Goal: Information Seeking & Learning: Learn about a topic

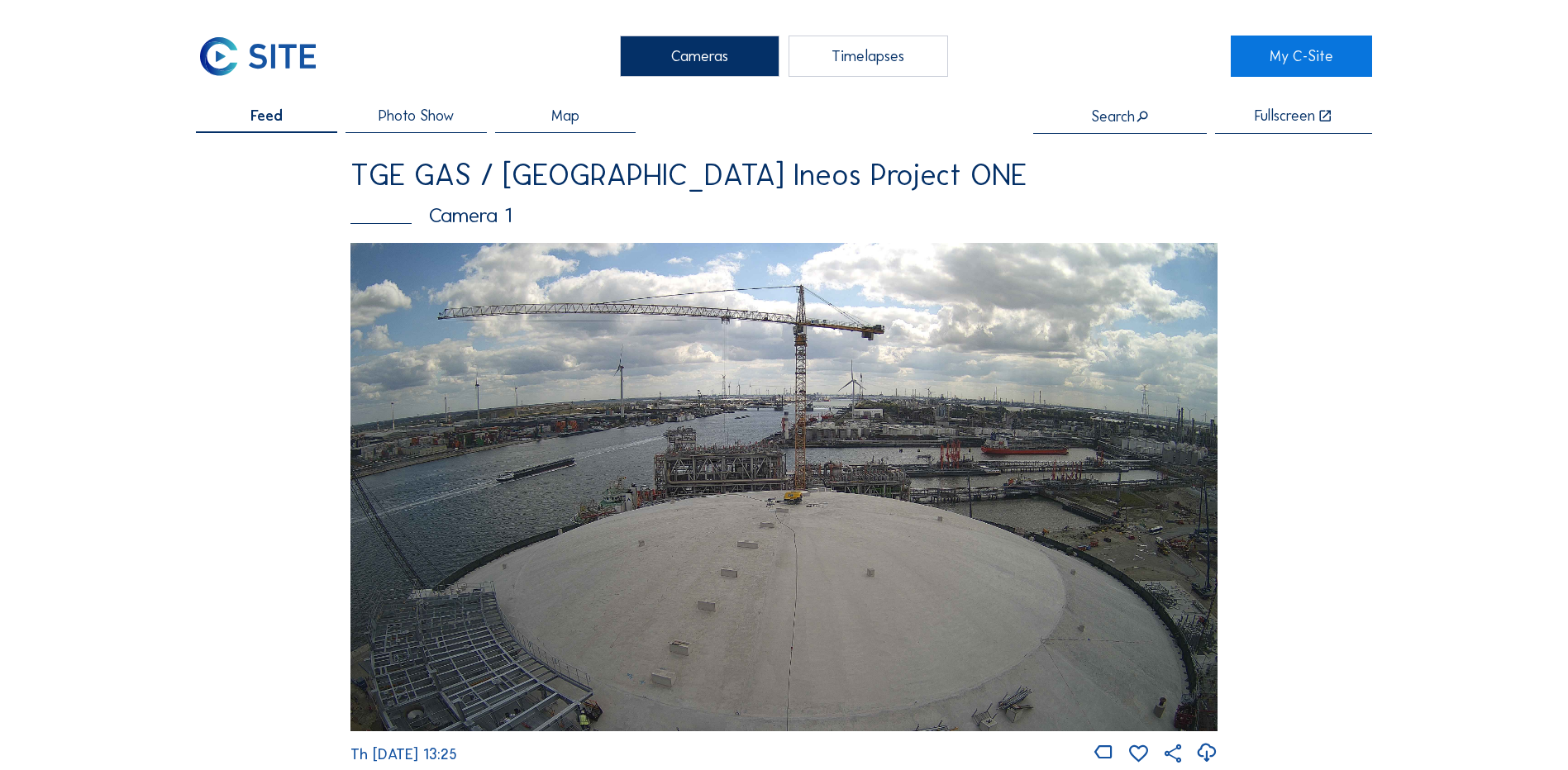
scroll to position [1983, 0]
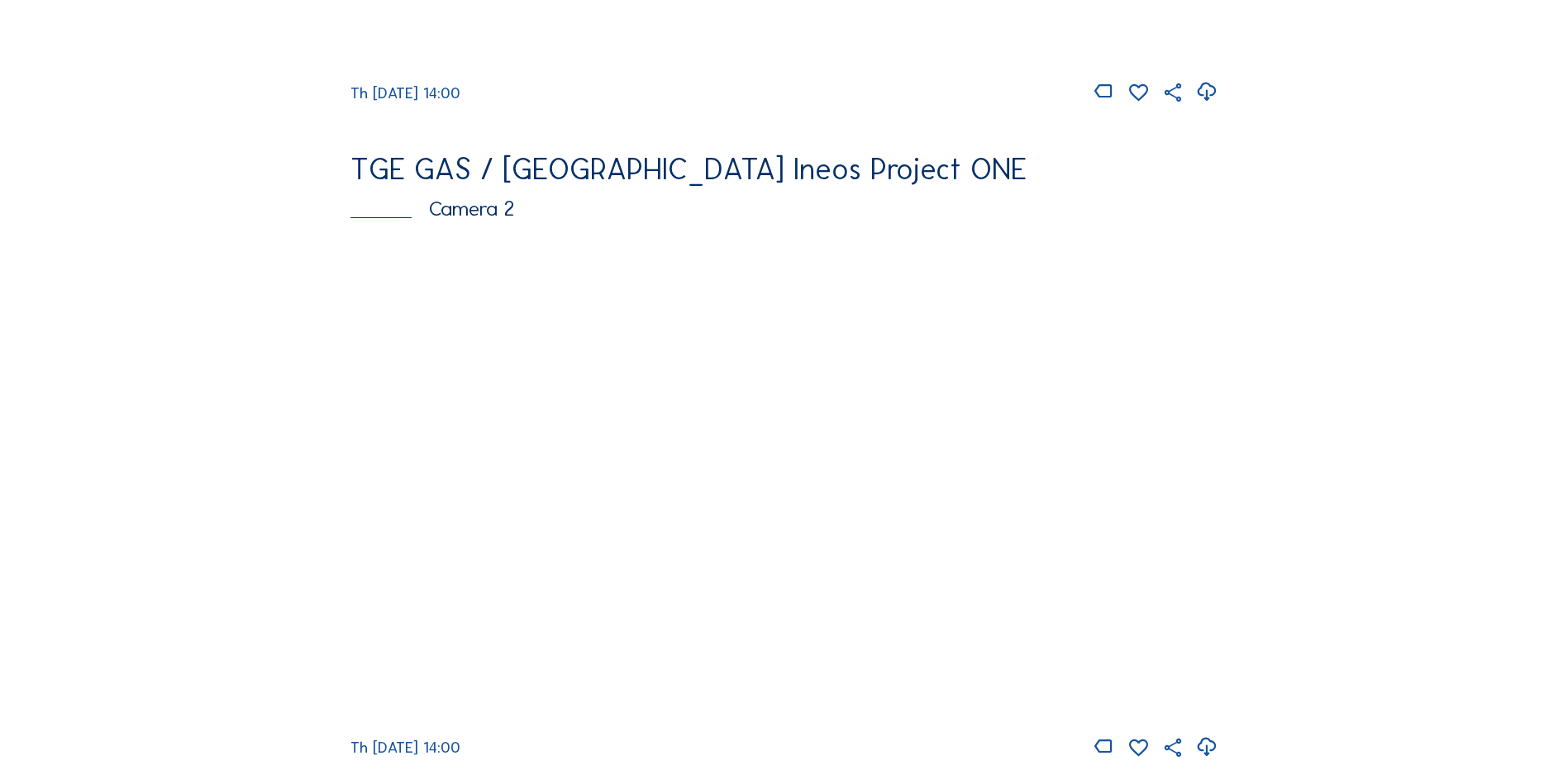
scroll to position [248, 0]
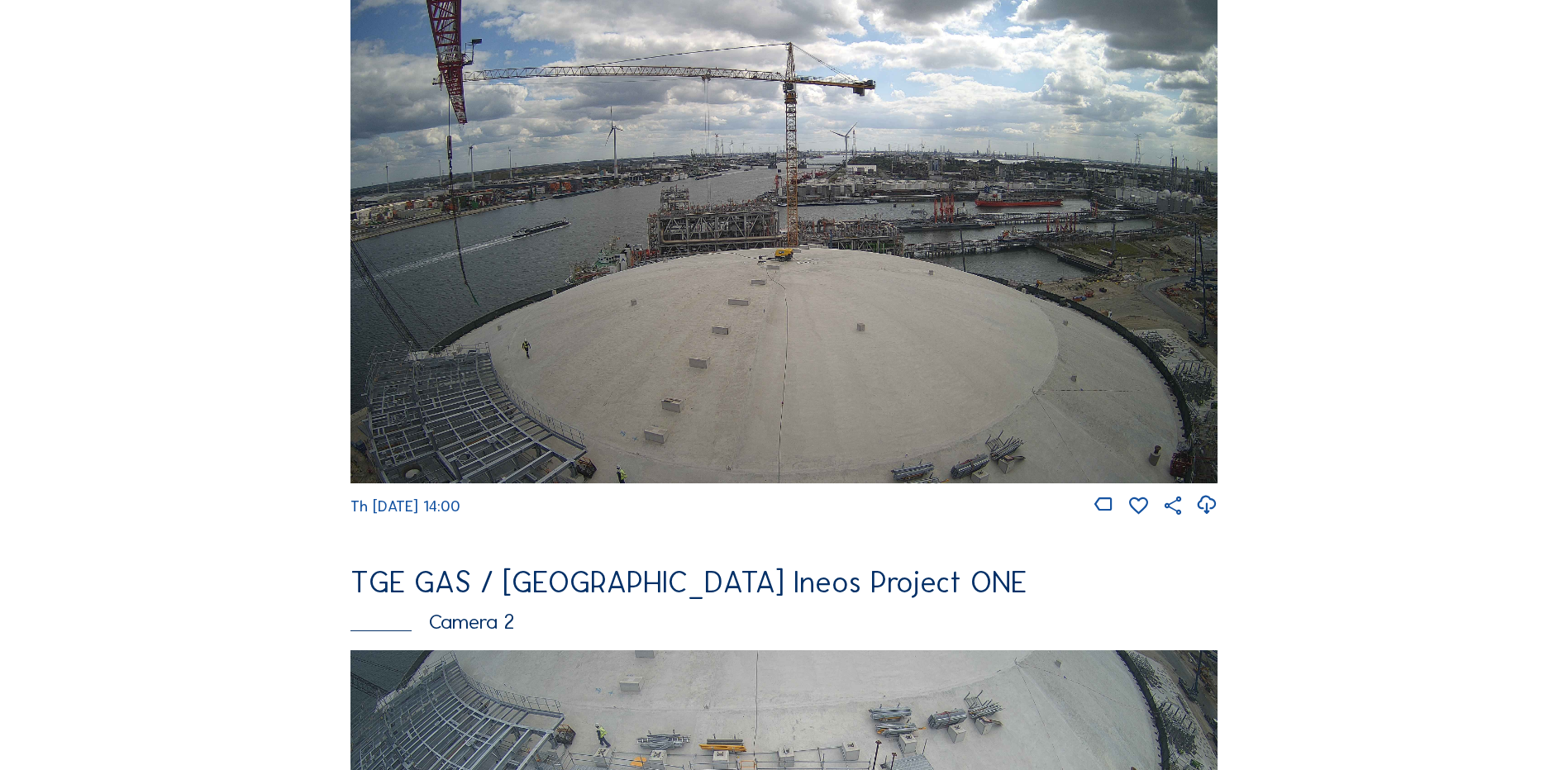
click at [599, 336] on img at bounding box center [784, 239] width 867 height 488
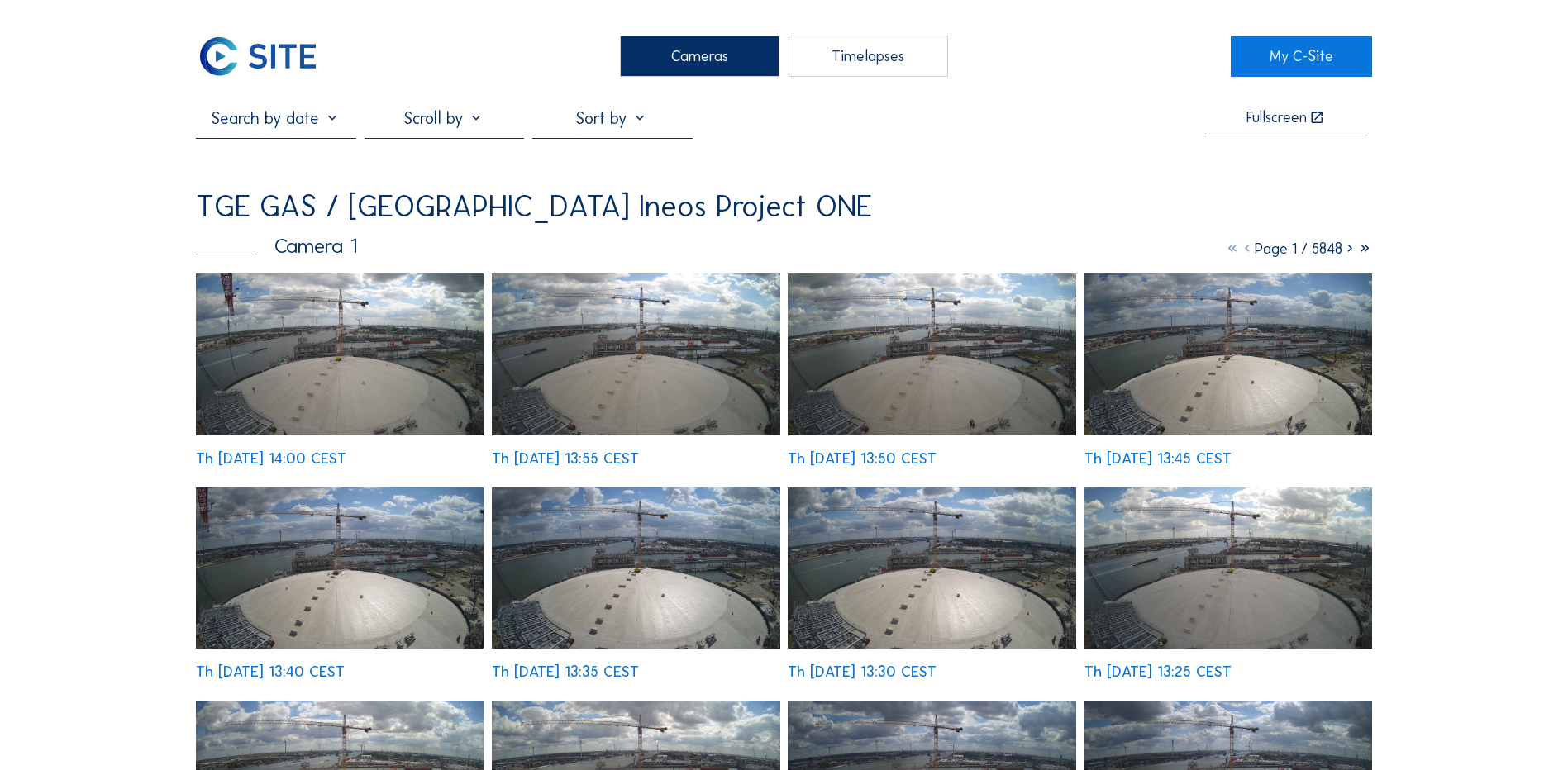
click at [334, 345] on img at bounding box center [340, 354] width 288 height 162
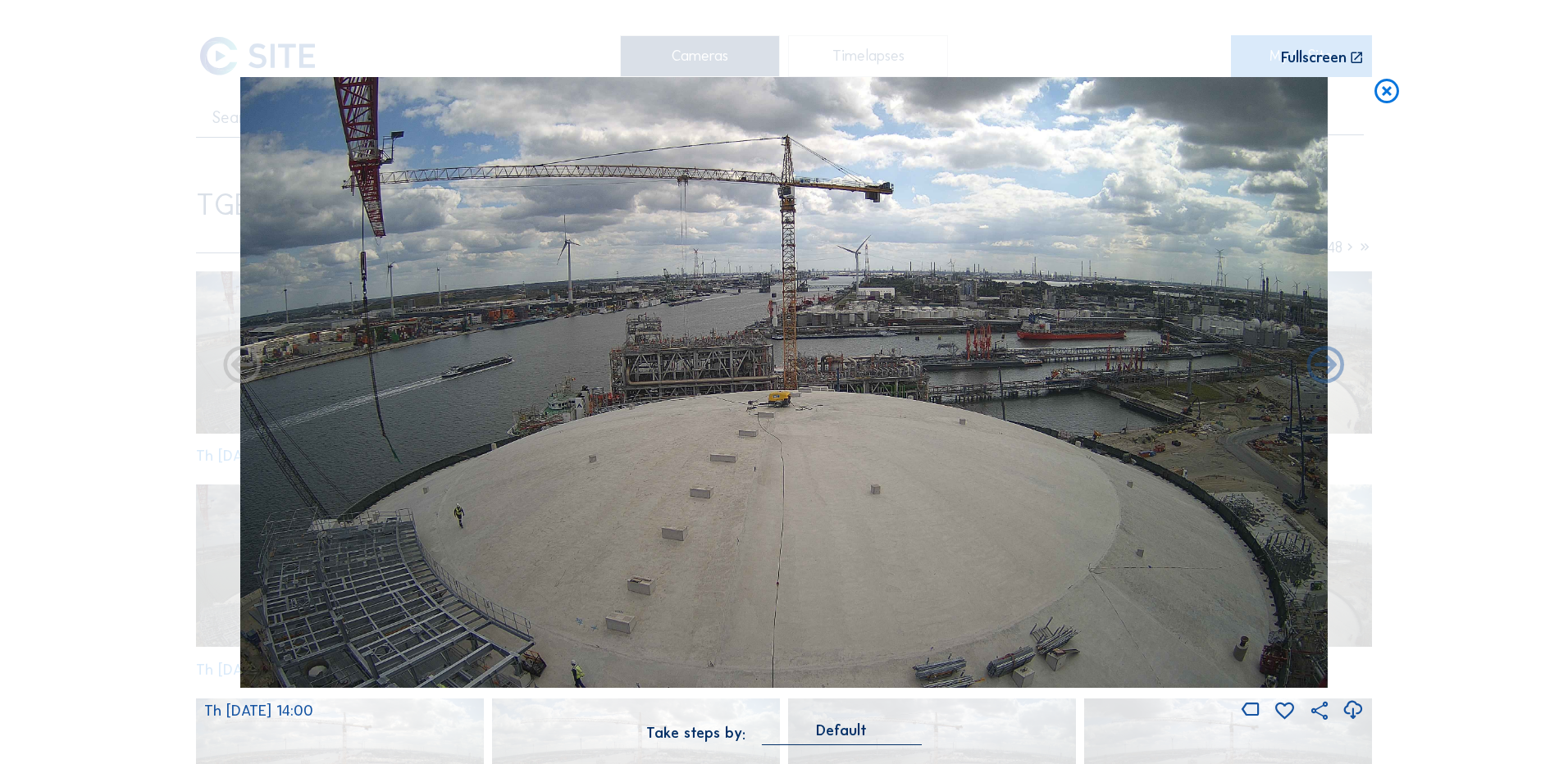
click at [1356, 710] on icon at bounding box center [1352, 711] width 23 height 27
drag, startPoint x: 126, startPoint y: 303, endPoint x: 715, endPoint y: 191, distance: 599.6
click at [127, 304] on div "Scroll to travel through time | Press 'Alt' Button + Scroll to Zoom | Click and…" at bounding box center [784, 382] width 1568 height 764
click at [1383, 92] on icon at bounding box center [1386, 92] width 29 height 30
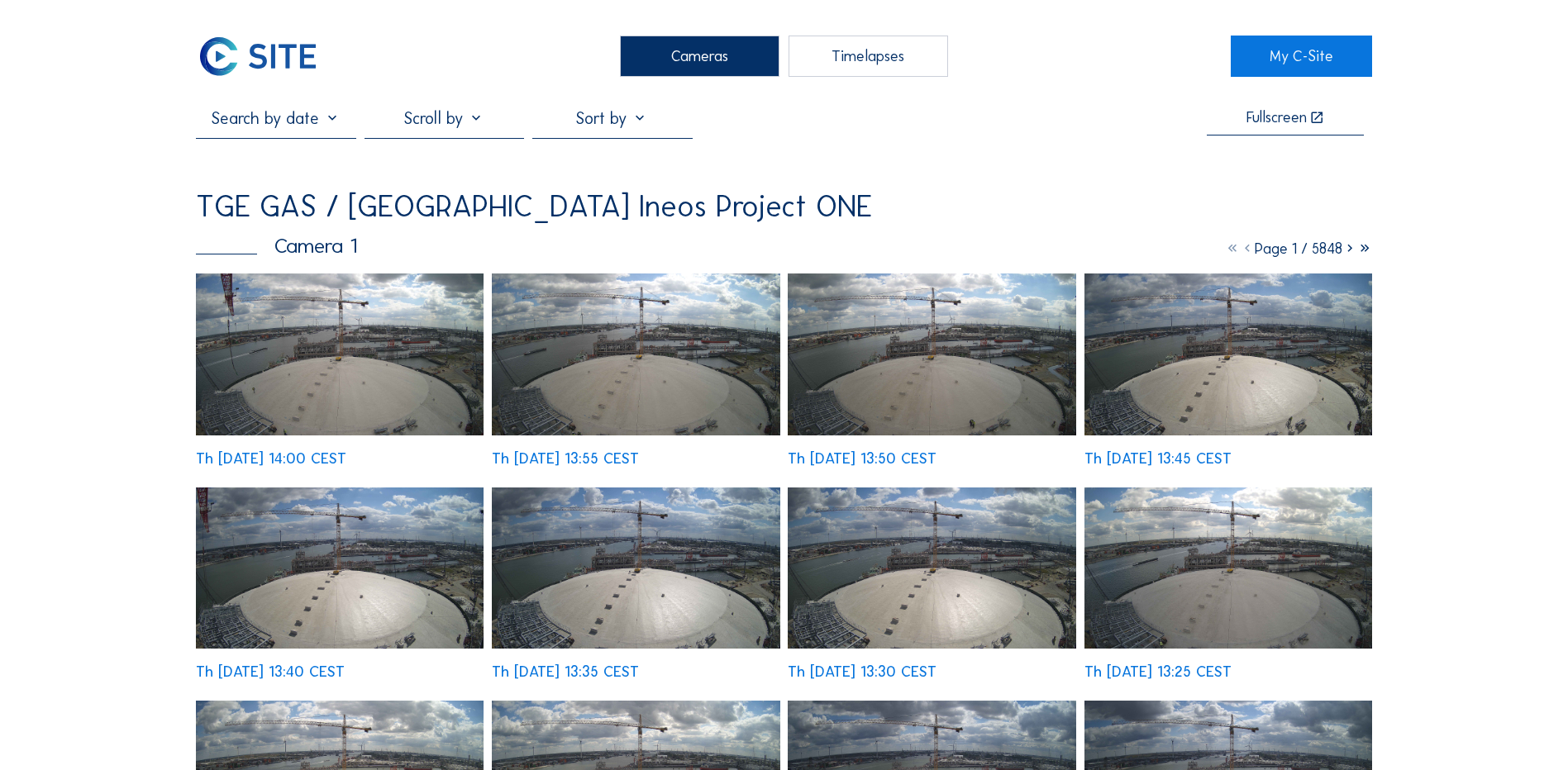
click at [706, 49] on div "Cameras" at bounding box center [699, 56] width 159 height 42
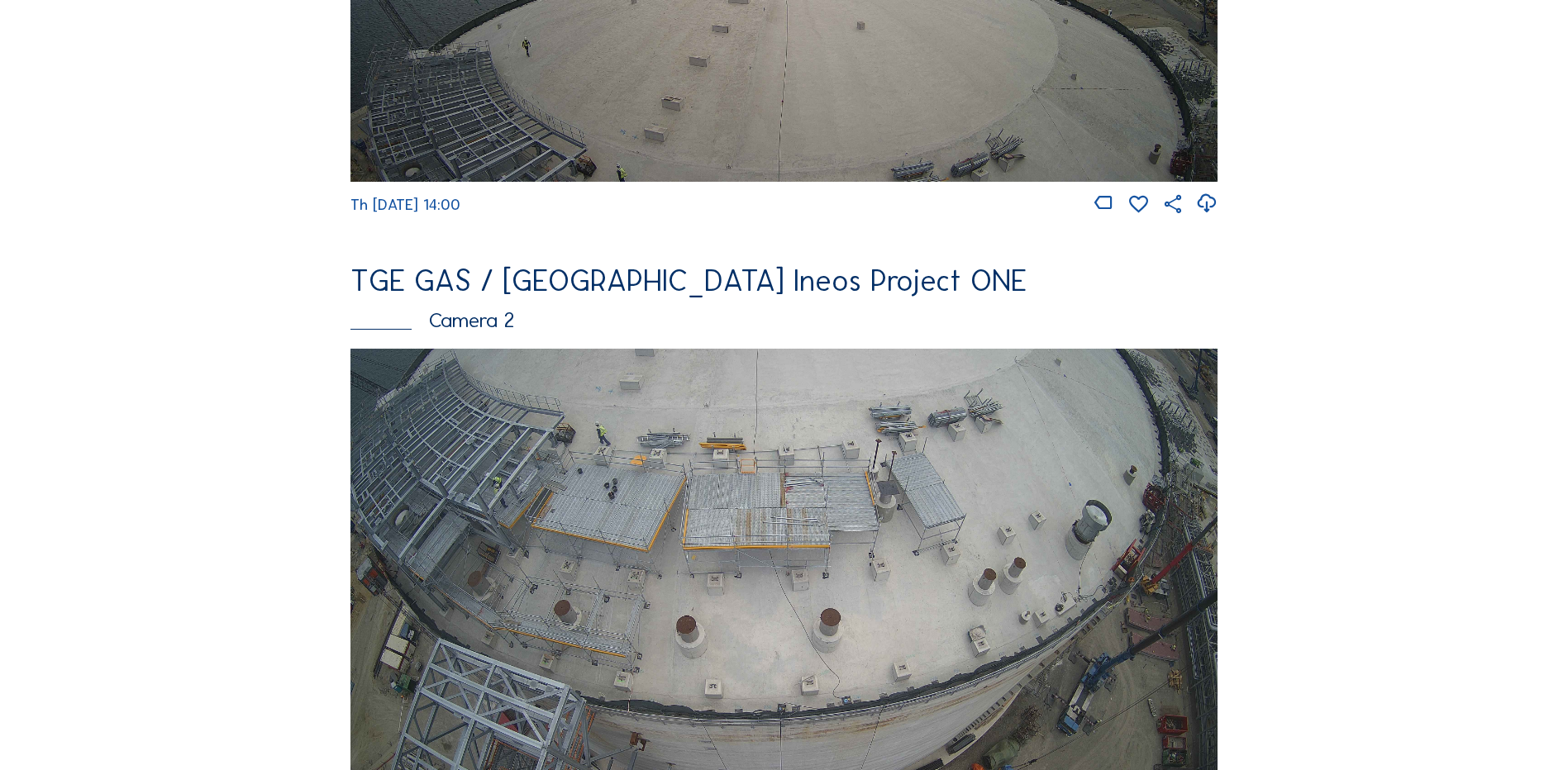
scroll to position [579, 0]
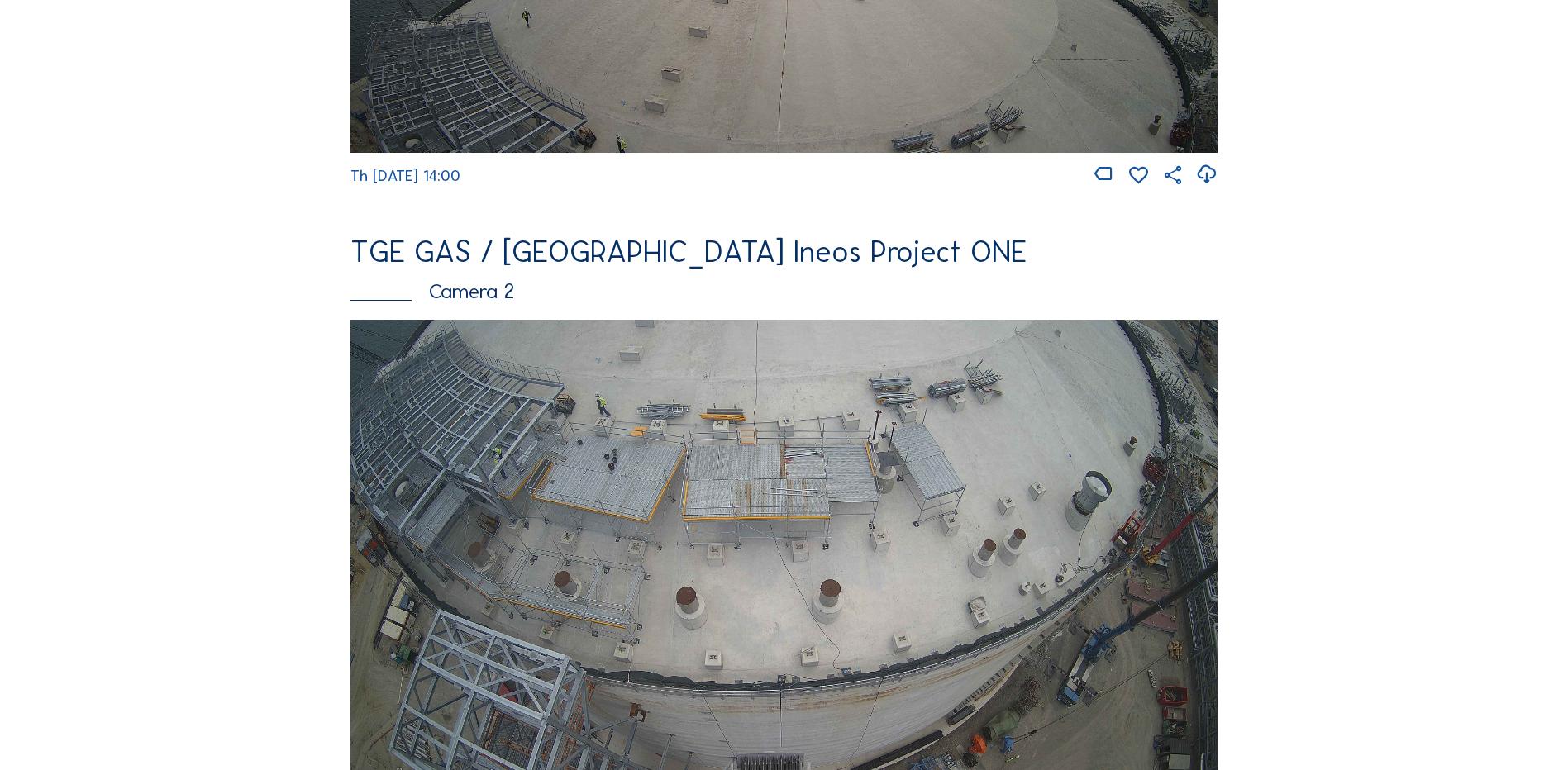
click at [749, 467] on img at bounding box center [784, 563] width 867 height 488
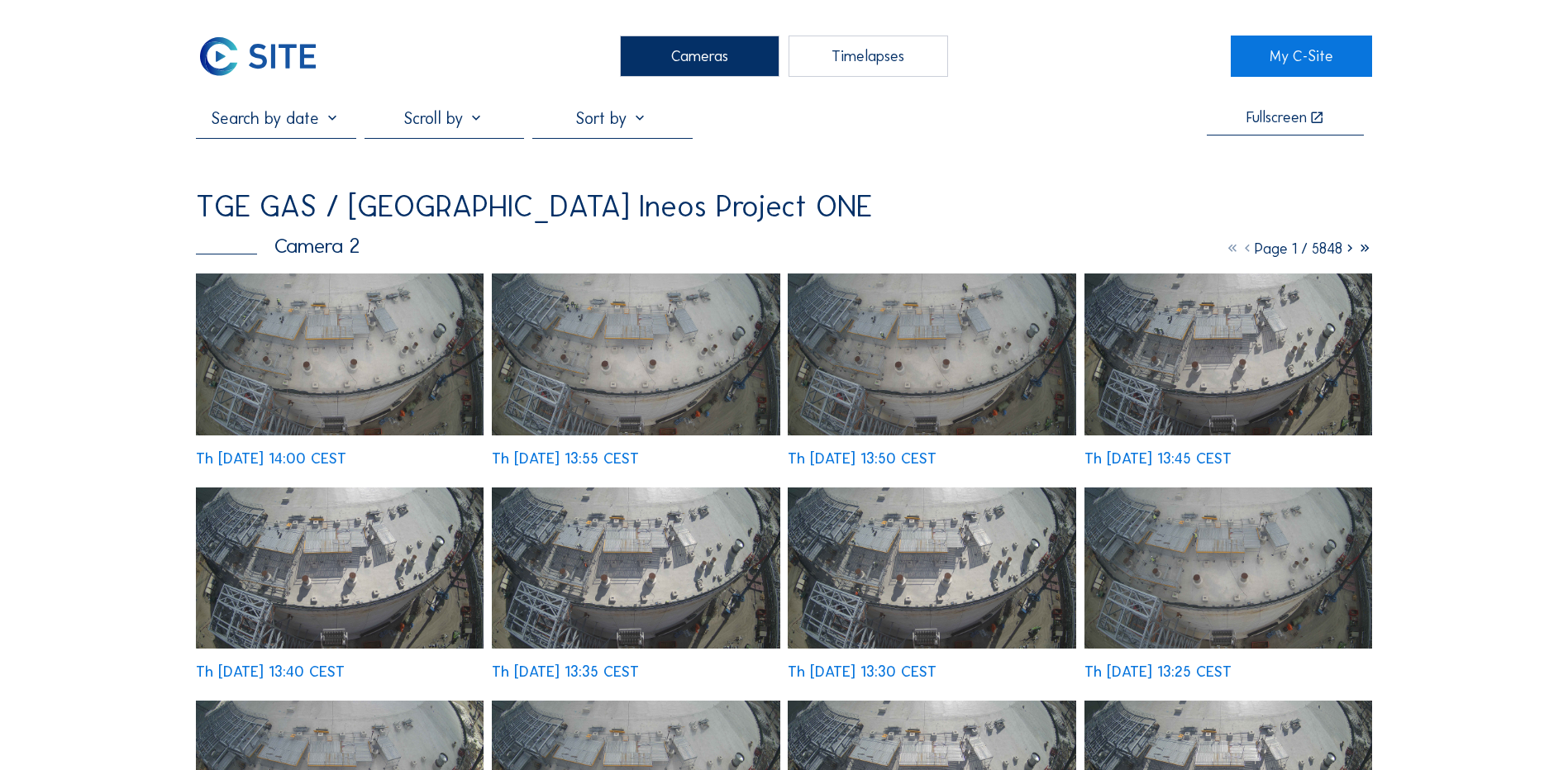
click at [363, 342] on img at bounding box center [340, 354] width 288 height 162
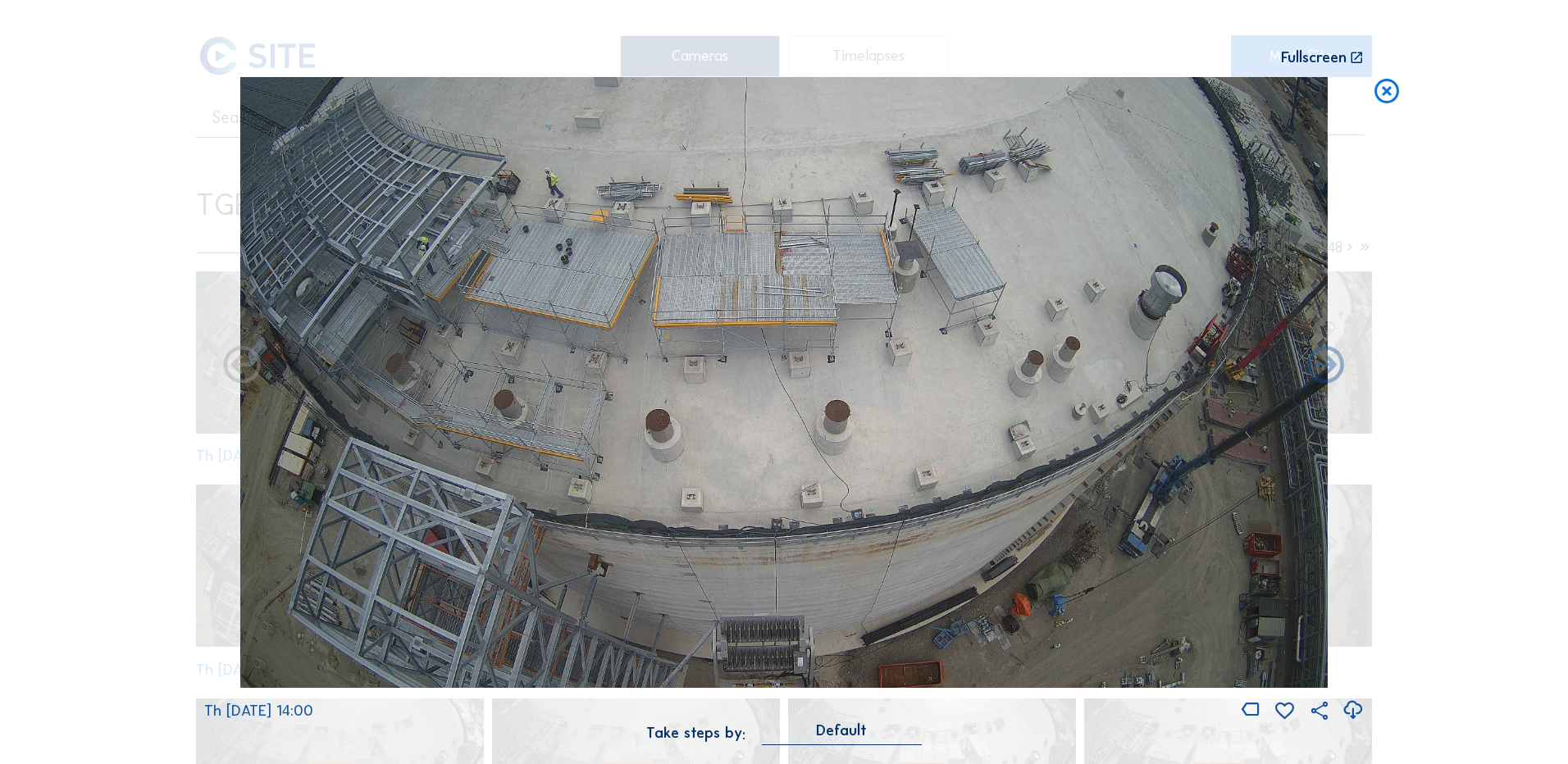
click at [1350, 710] on icon at bounding box center [1352, 711] width 23 height 27
drag, startPoint x: 131, startPoint y: 279, endPoint x: 360, endPoint y: 257, distance: 230.1
click at [131, 279] on div "Scroll to travel through time | Press 'Alt' Button + Scroll to Zoom | Click and…" at bounding box center [784, 382] width 1568 height 764
click at [1386, 92] on icon at bounding box center [1386, 92] width 29 height 30
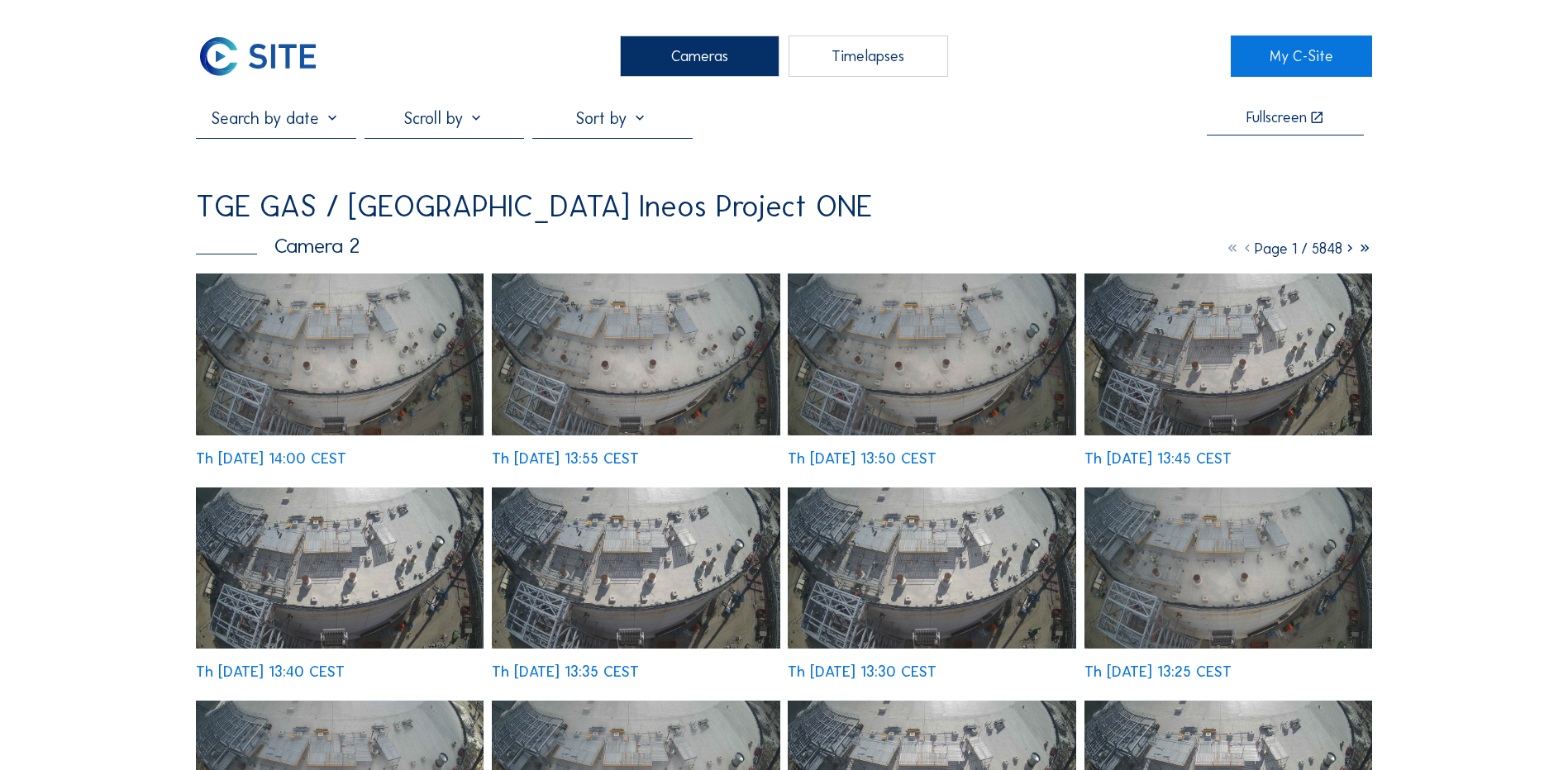
click at [685, 52] on div "Cameras" at bounding box center [699, 56] width 159 height 42
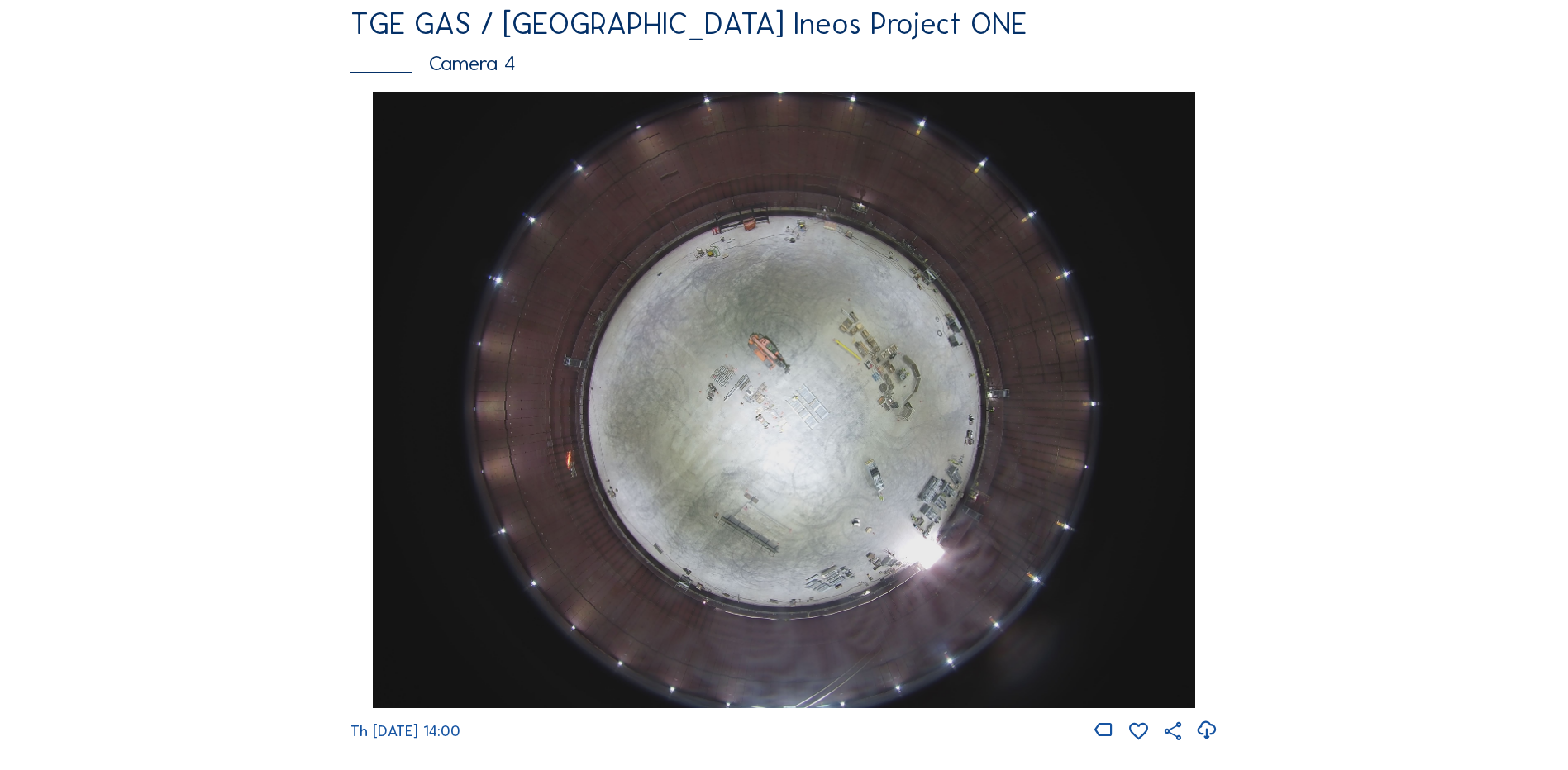
scroll to position [1488, 0]
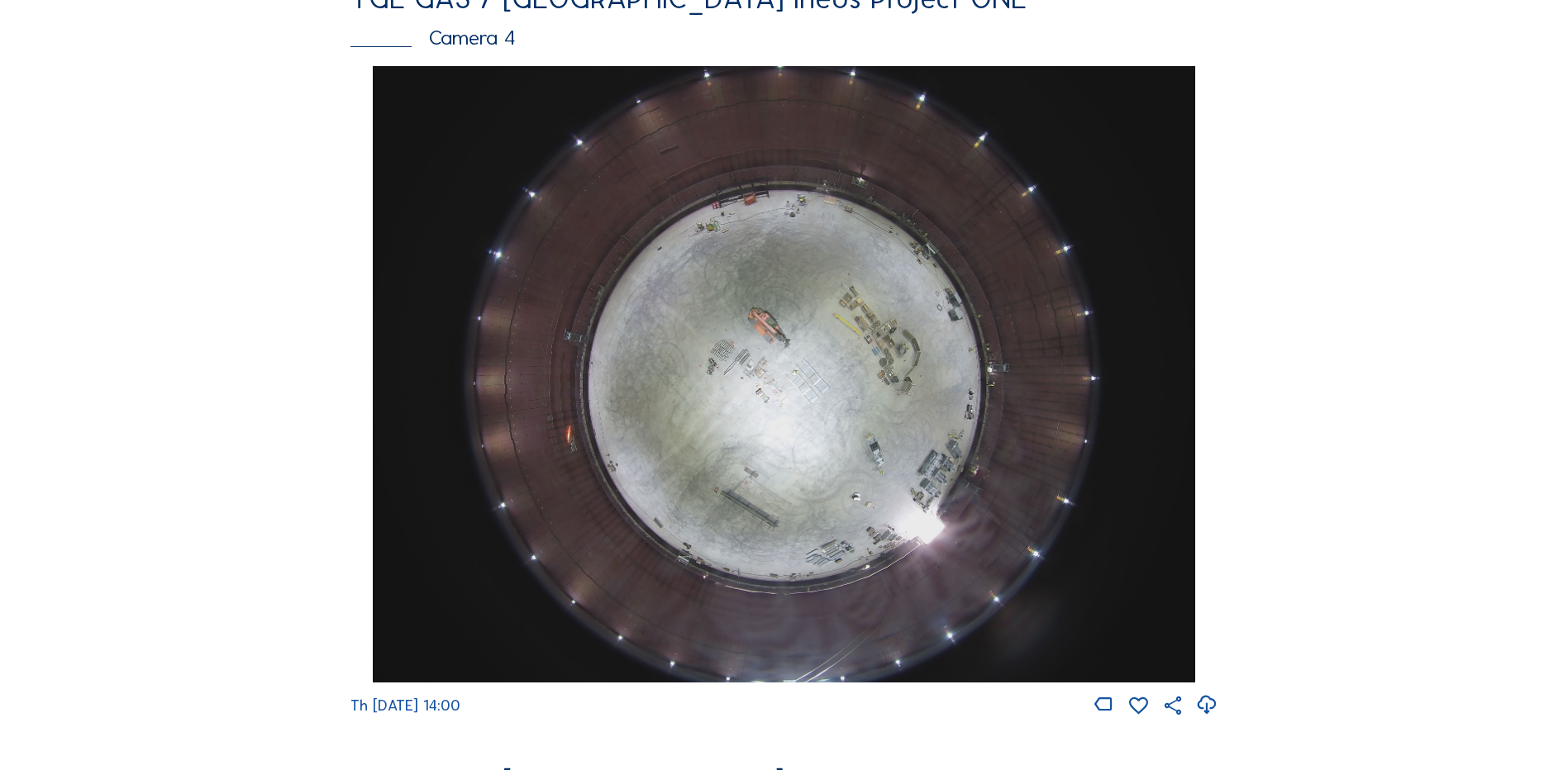
click at [779, 399] on img at bounding box center [784, 374] width 822 height 617
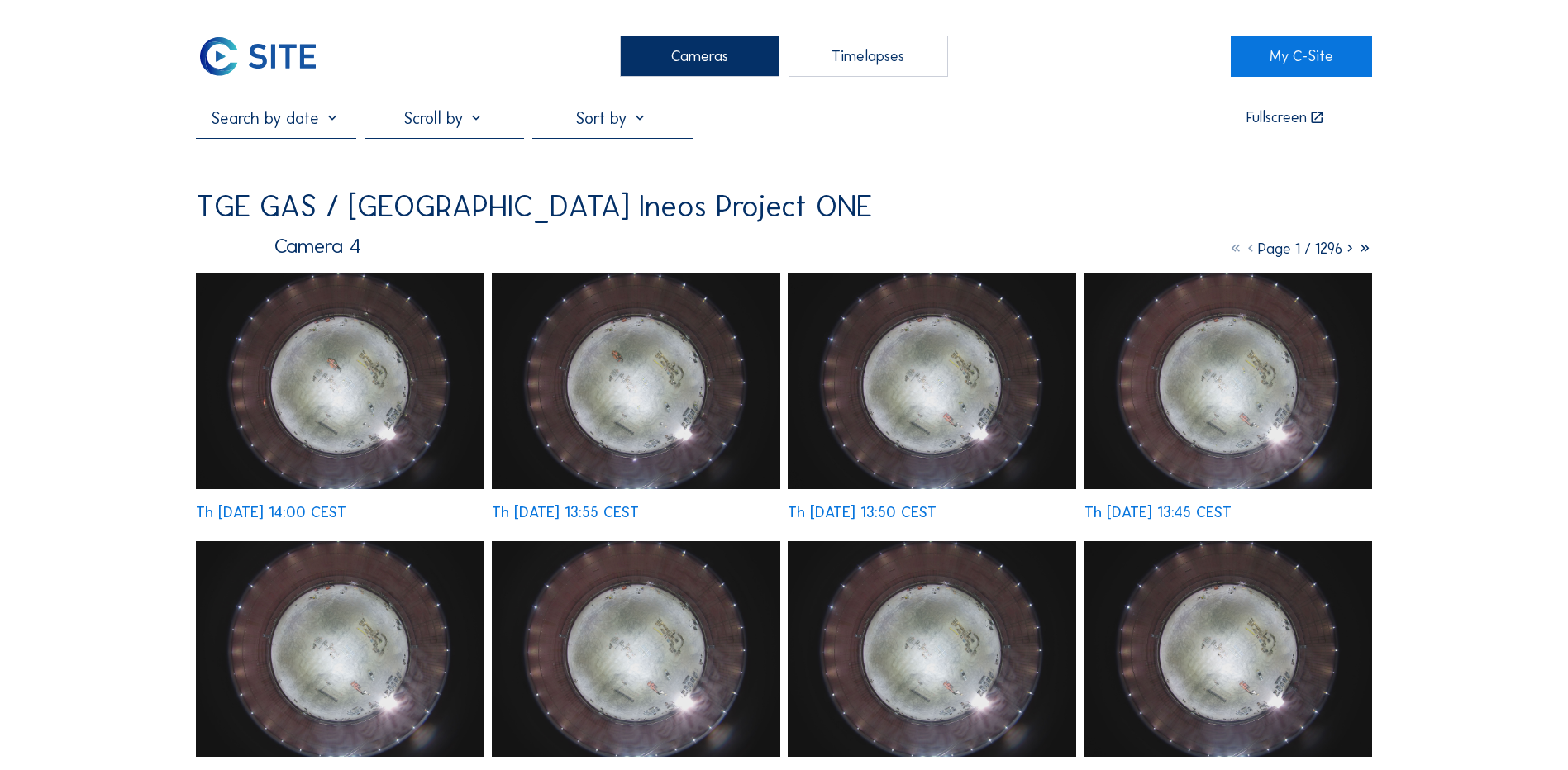
click at [385, 394] on img at bounding box center [340, 381] width 288 height 216
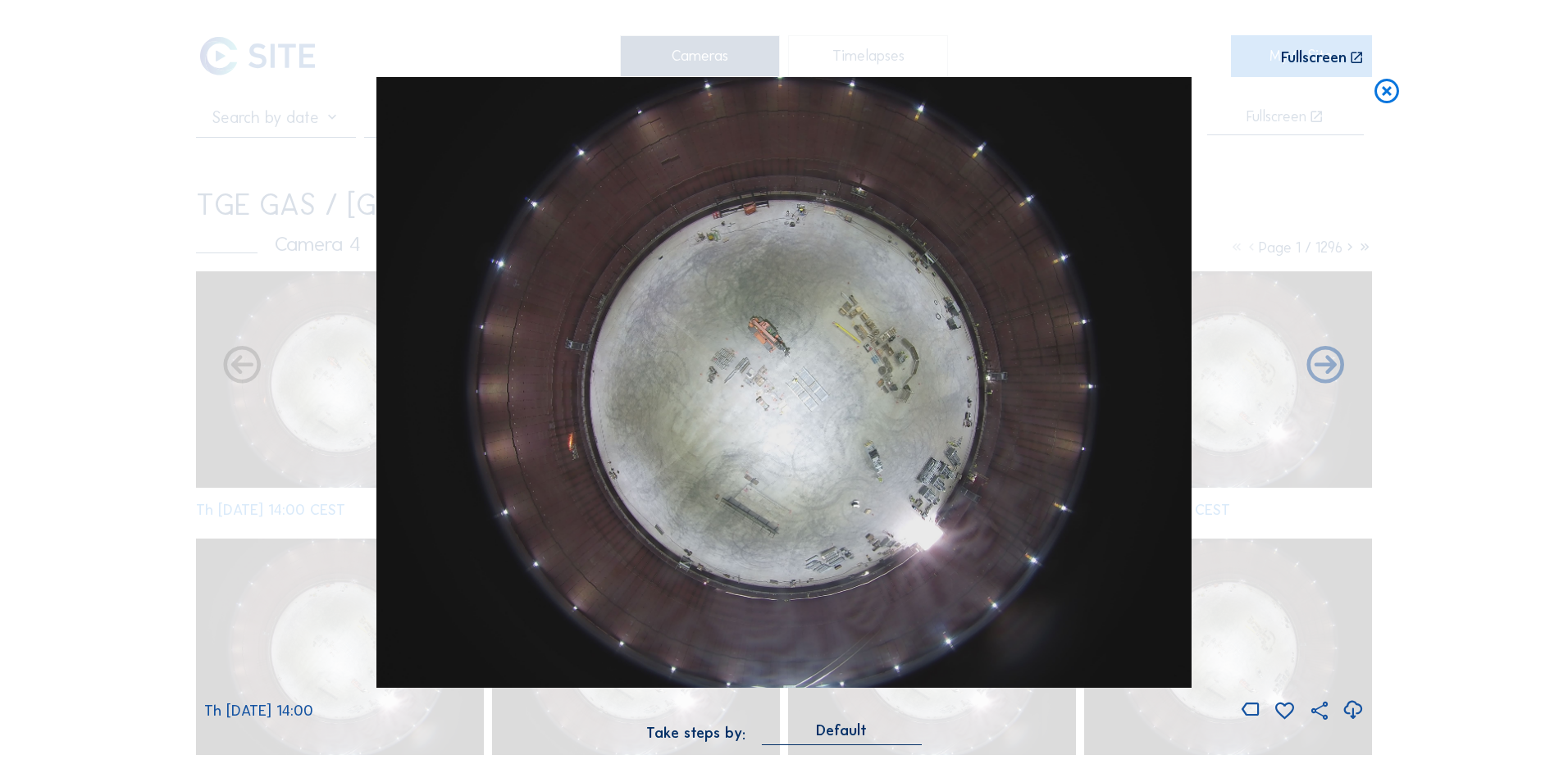
click at [1350, 709] on icon at bounding box center [1352, 711] width 23 height 27
